Goal: Use online tool/utility: Utilize a website feature to perform a specific function

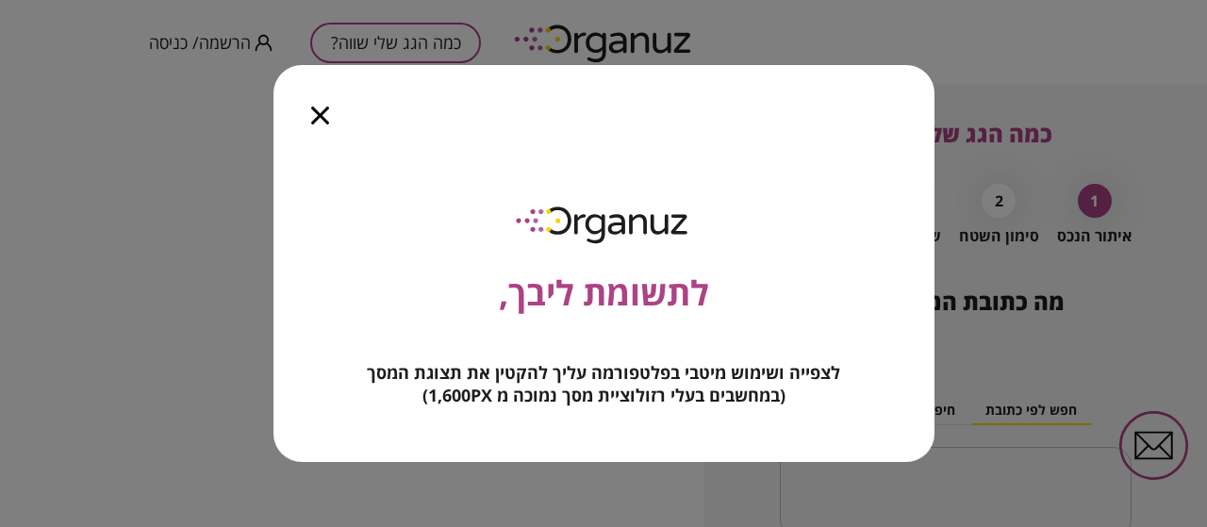
click at [317, 117] on icon "button" at bounding box center [320, 116] width 18 height 18
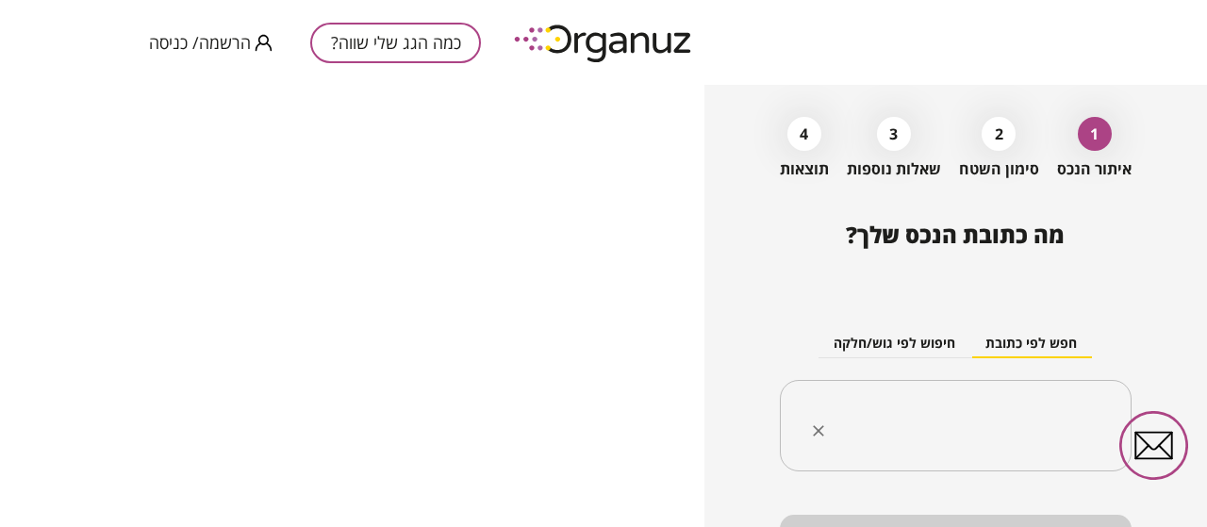
scroll to position [81, 0]
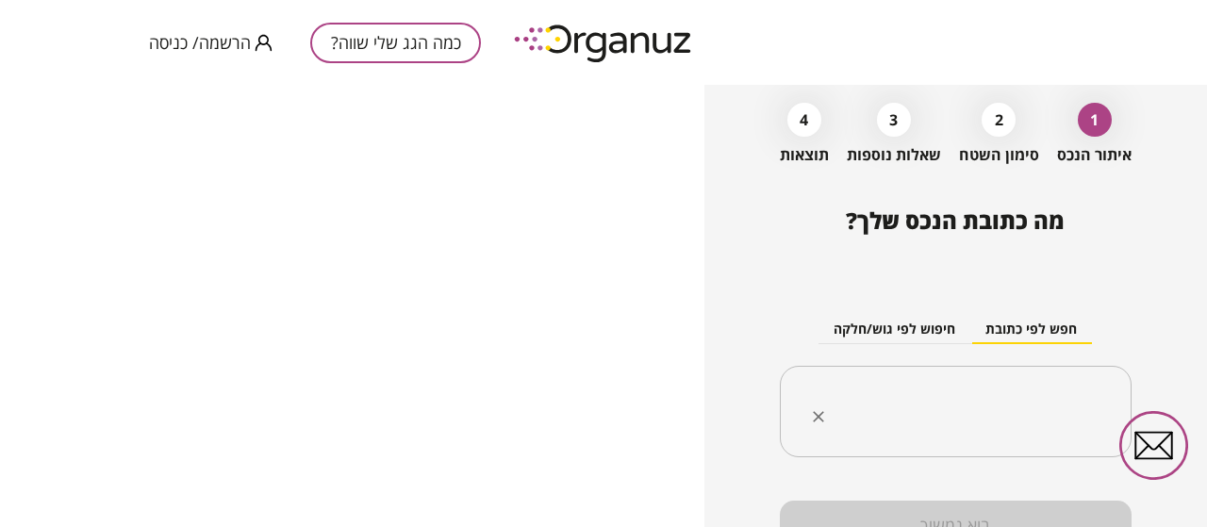
click at [984, 386] on div "​" at bounding box center [956, 412] width 352 height 92
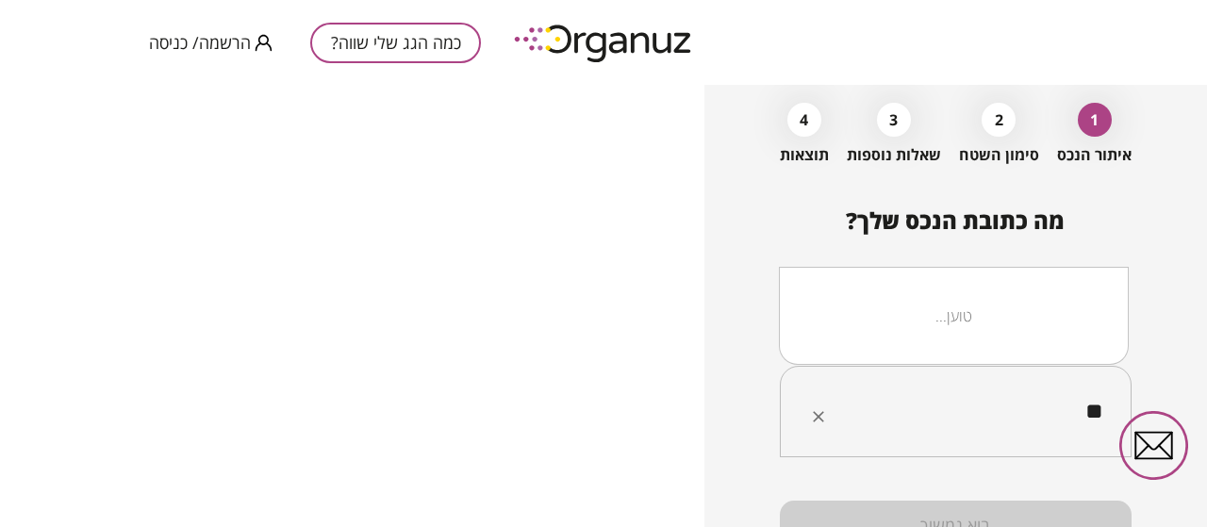
type input "*"
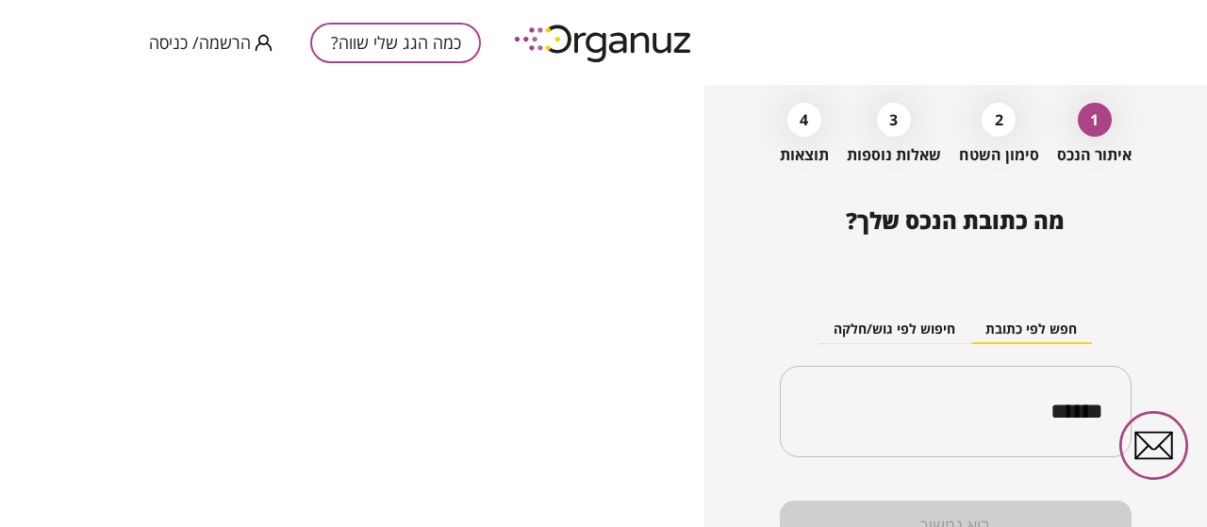
click at [420, 48] on button "כמה הגג שלי שווה?" at bounding box center [395, 43] width 171 height 41
click at [420, 30] on button "כמה הגג שלי שווה?" at bounding box center [395, 43] width 171 height 41
click at [420, 29] on button "כמה הגג שלי שווה?" at bounding box center [395, 43] width 171 height 41
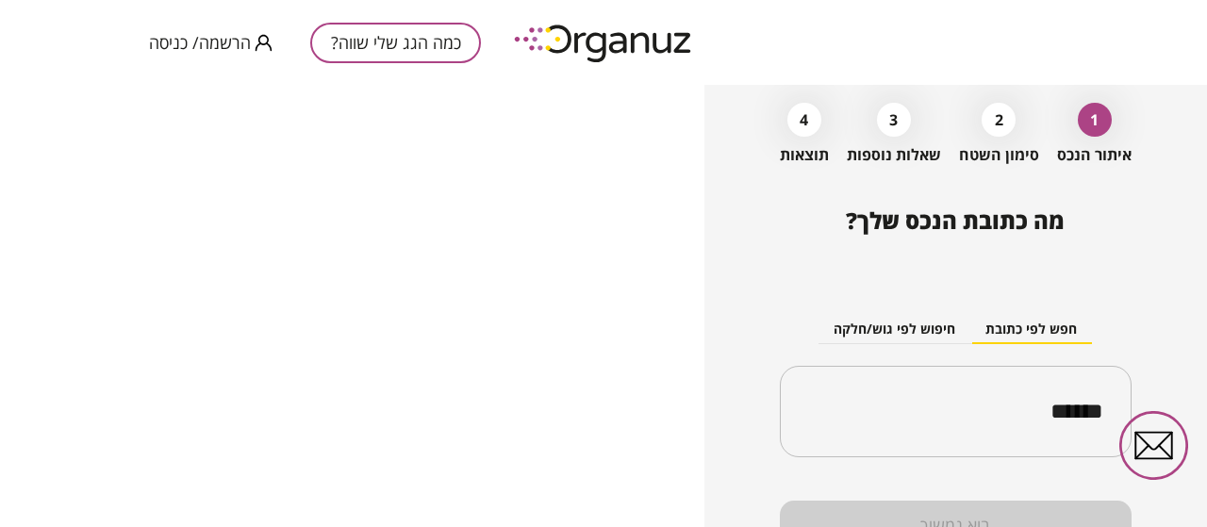
drag, startPoint x: 426, startPoint y: 88, endPoint x: 490, endPoint y: 24, distance: 90.7
click at [490, 24] on div "כמה הגג שלי שווה? הרשמה/ כניסה" at bounding box center [603, 42] width 1207 height 85
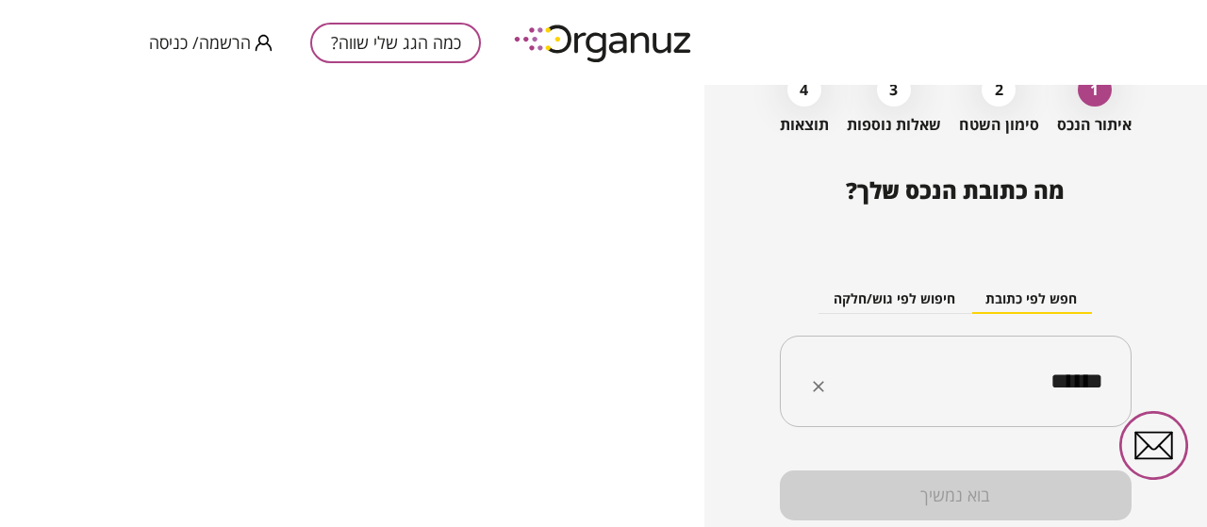
scroll to position [112, 0]
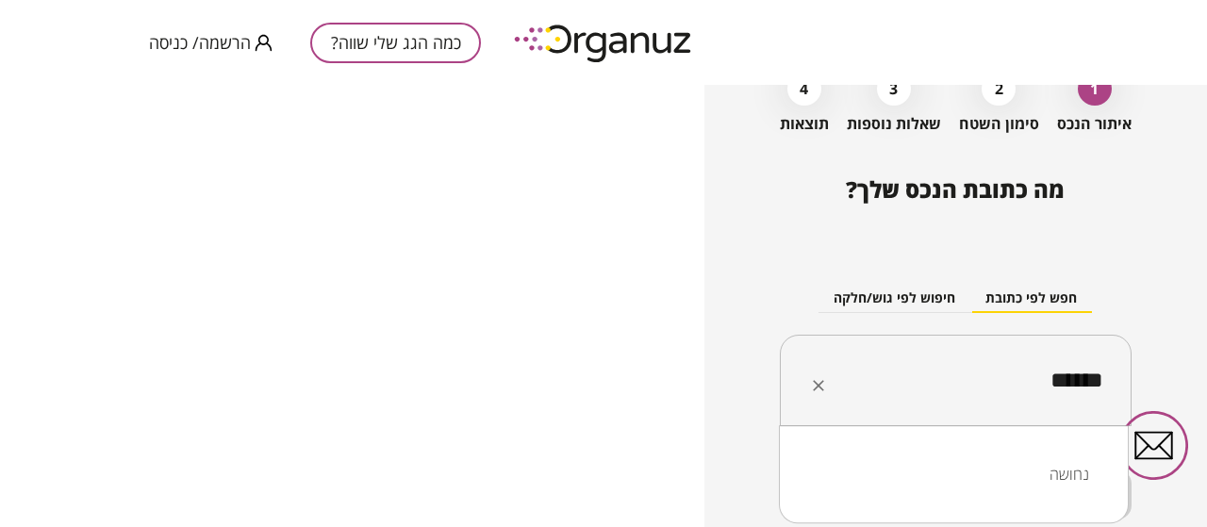
click at [1032, 377] on input "*****" at bounding box center [962, 380] width 292 height 47
click at [1017, 472] on li "הגפן 259 נחושה" at bounding box center [953, 474] width 301 height 34
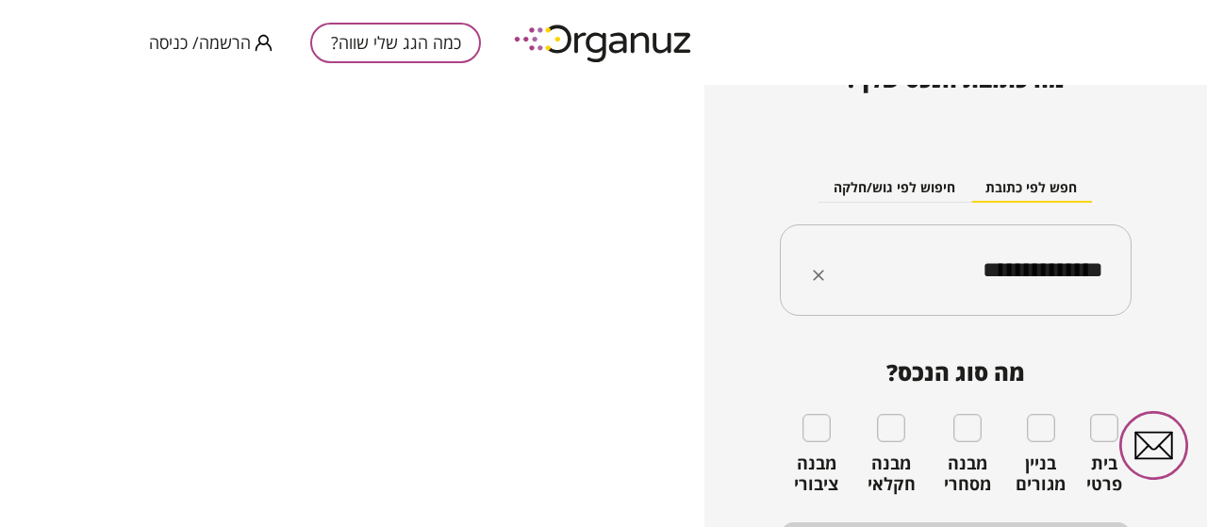
scroll to position [267, 0]
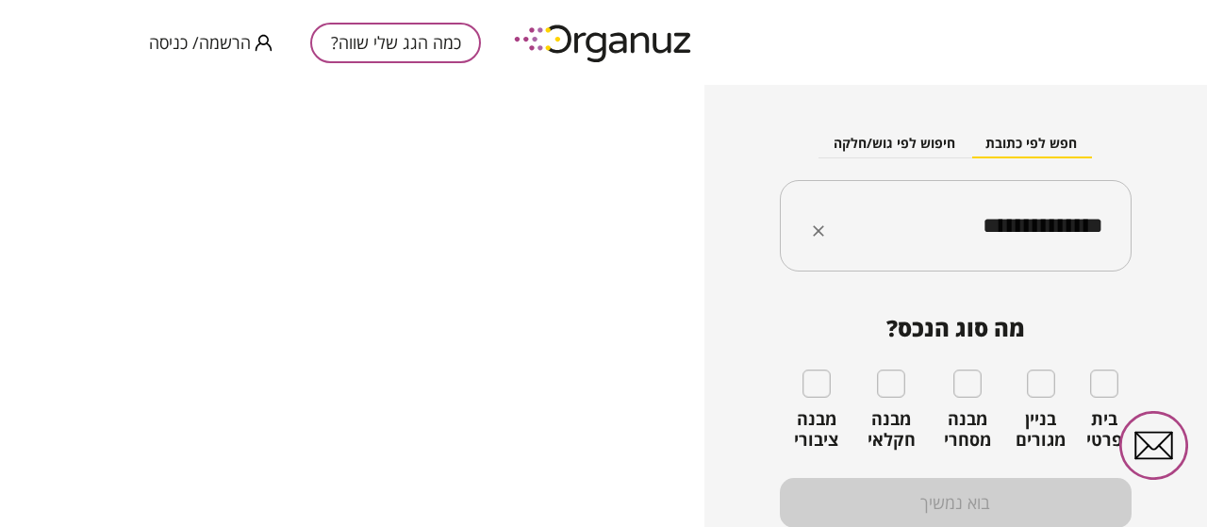
type input "**********"
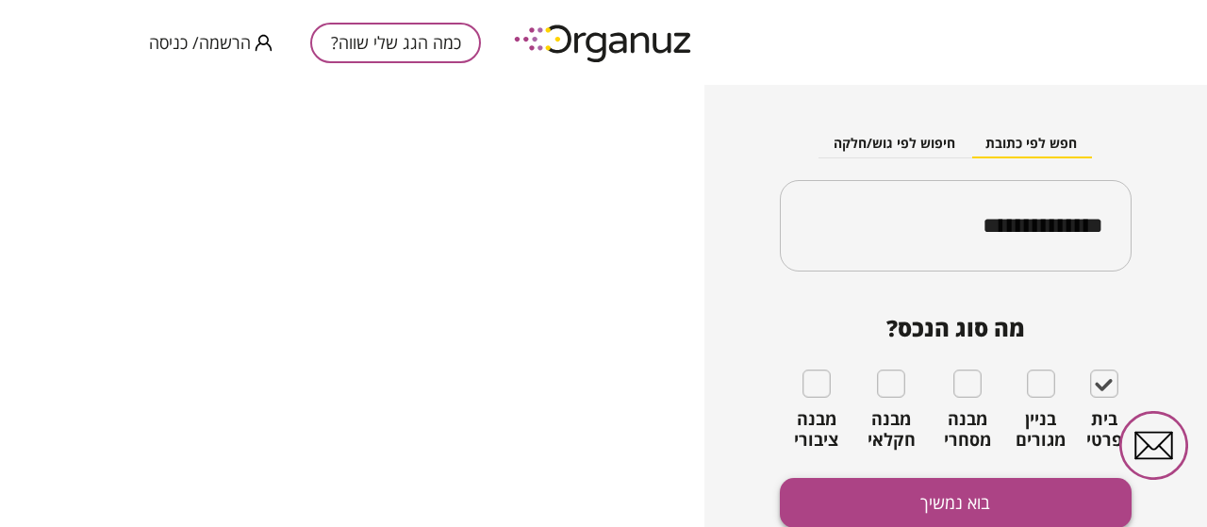
click at [941, 502] on button "בוא נמשיך" at bounding box center [956, 503] width 352 height 50
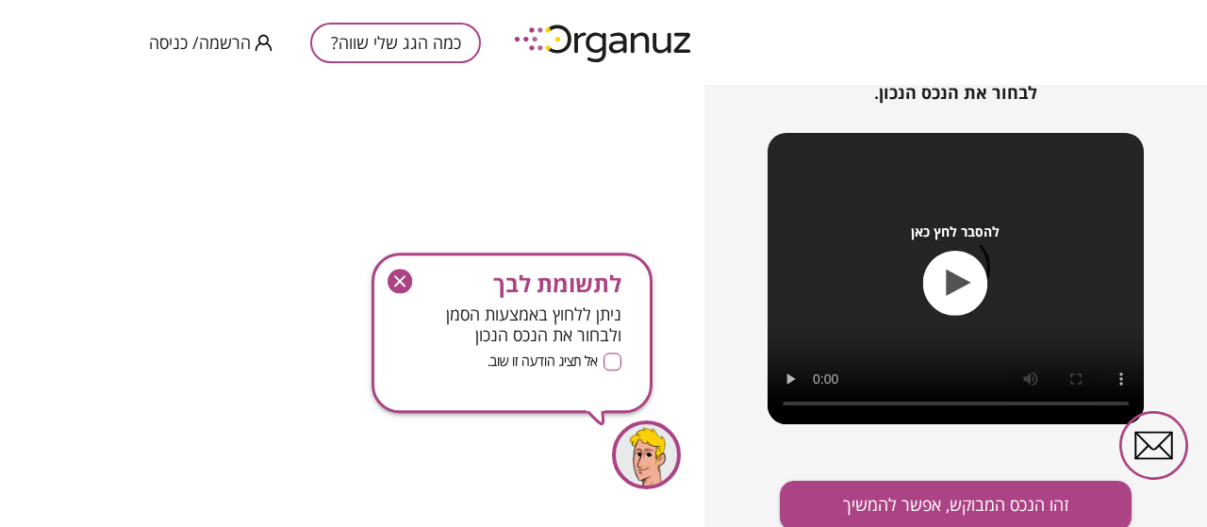
scroll to position [323, 0]
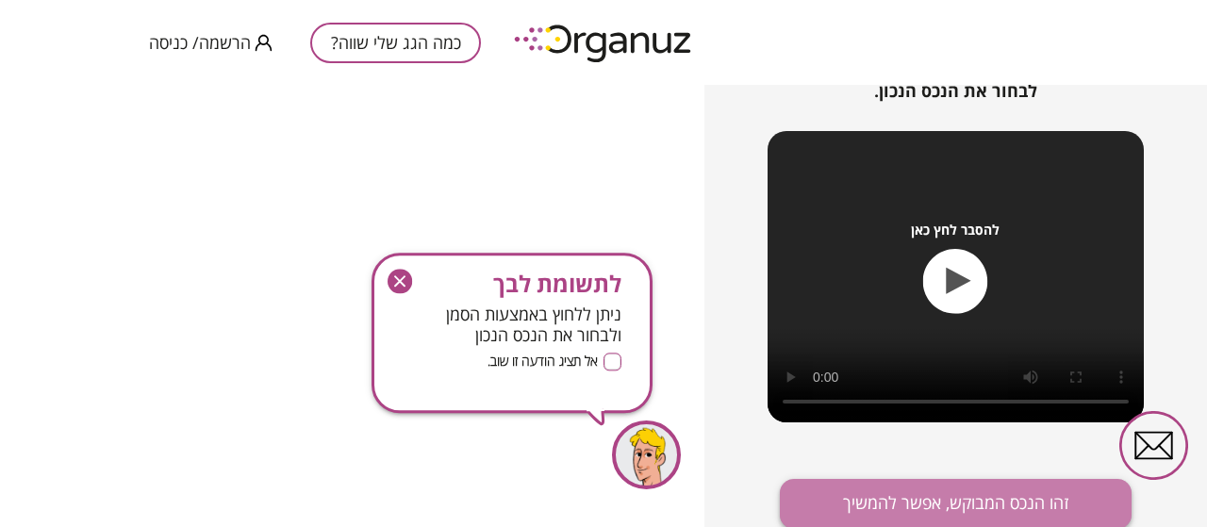
click at [996, 499] on button "זהו הנכס המבוקש, אפשר להמשיך" at bounding box center [956, 504] width 352 height 50
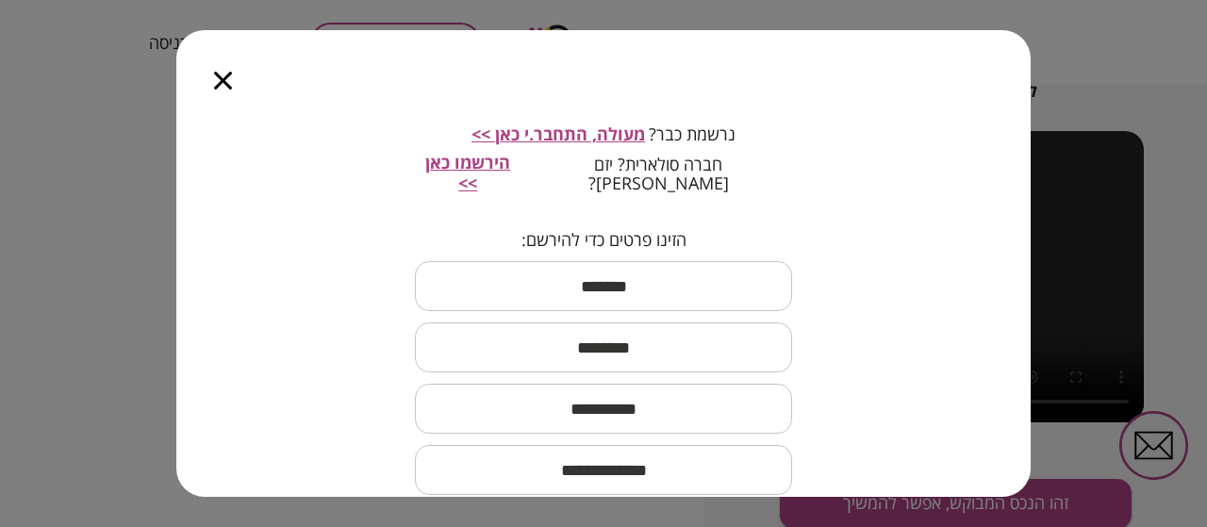
scroll to position [67, 0]
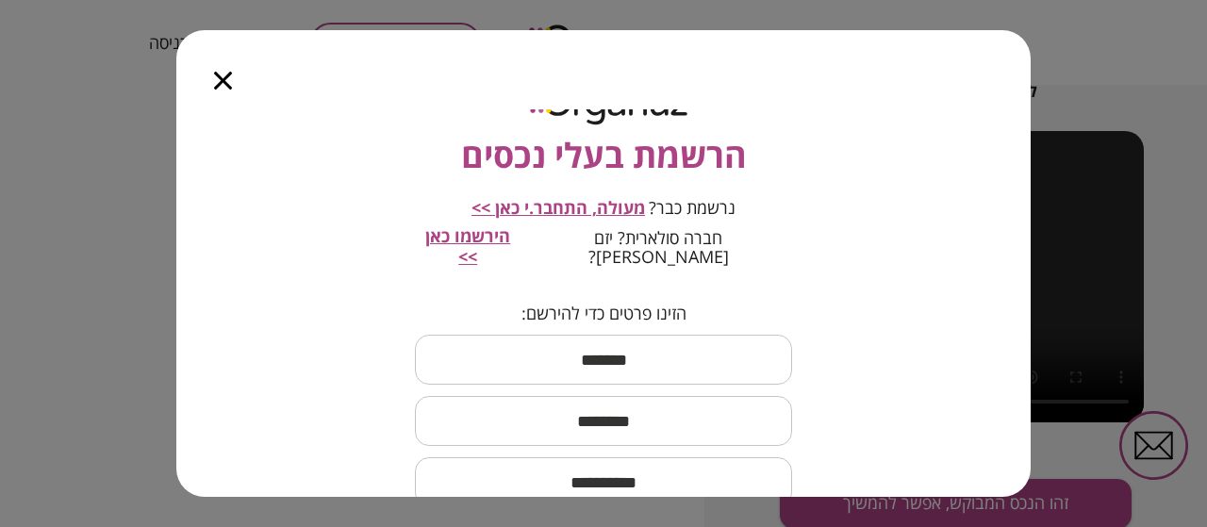
click at [221, 78] on icon "button" at bounding box center [223, 81] width 18 height 18
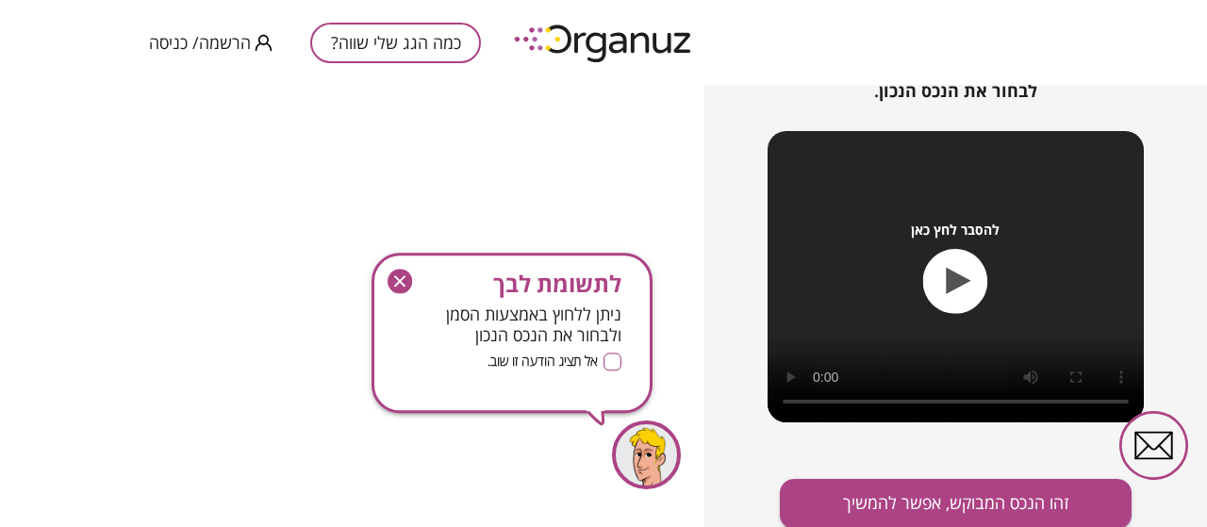
click at [399, 278] on icon "button" at bounding box center [399, 282] width 25 height 25
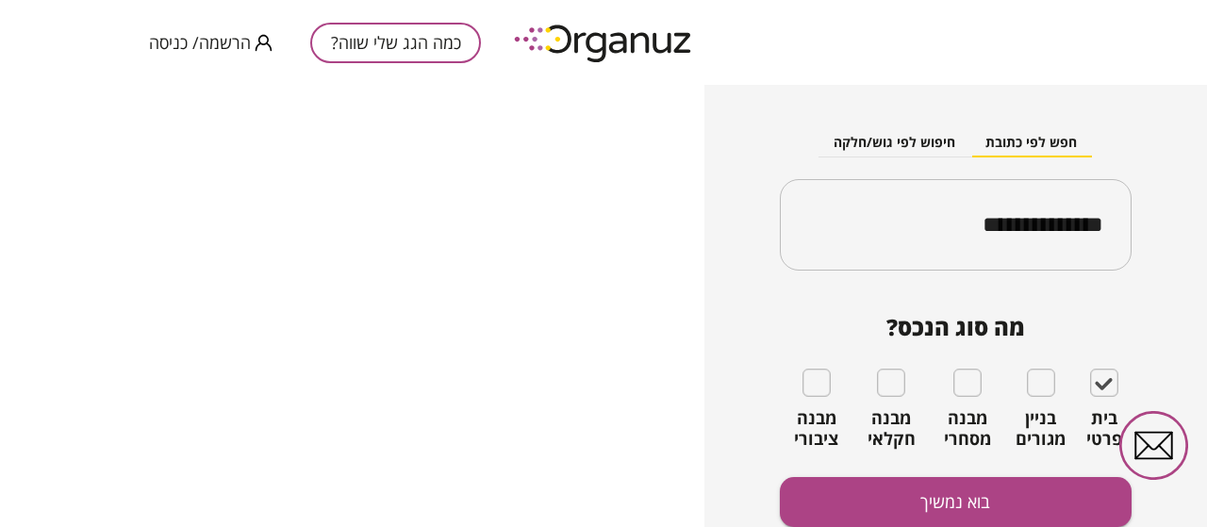
scroll to position [267, 0]
